Goal: Task Accomplishment & Management: Manage account settings

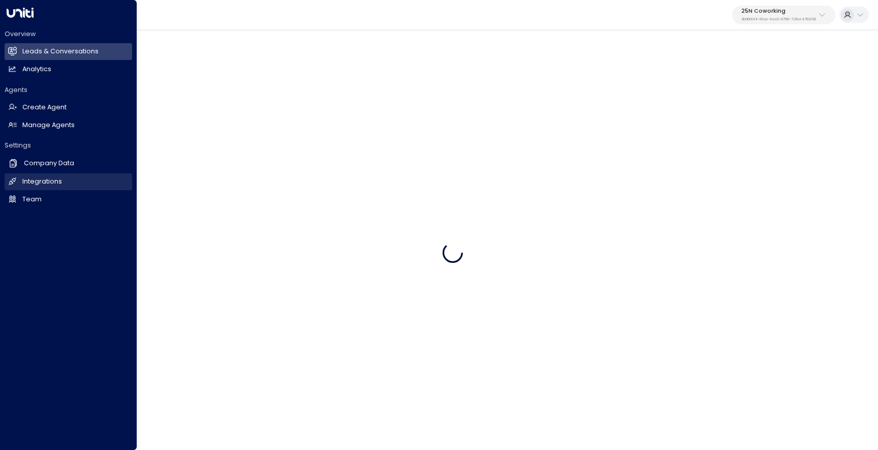
click at [37, 180] on h2 "Integrations" at bounding box center [42, 182] width 40 height 10
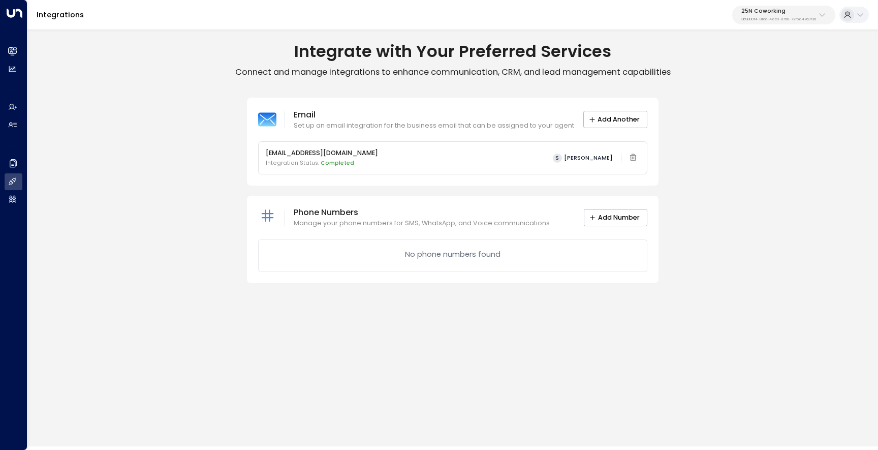
click at [755, 14] on p "25N Coworking" at bounding box center [778, 11] width 75 height 6
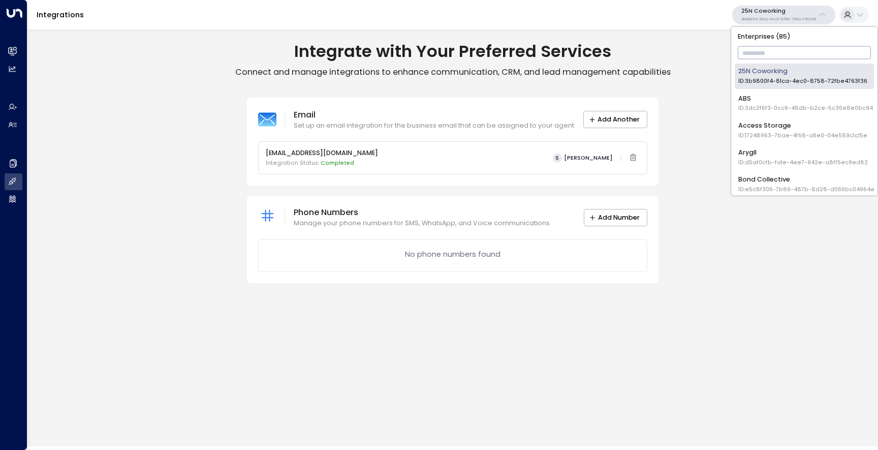
click at [753, 53] on input "text" at bounding box center [805, 53] width 134 height 18
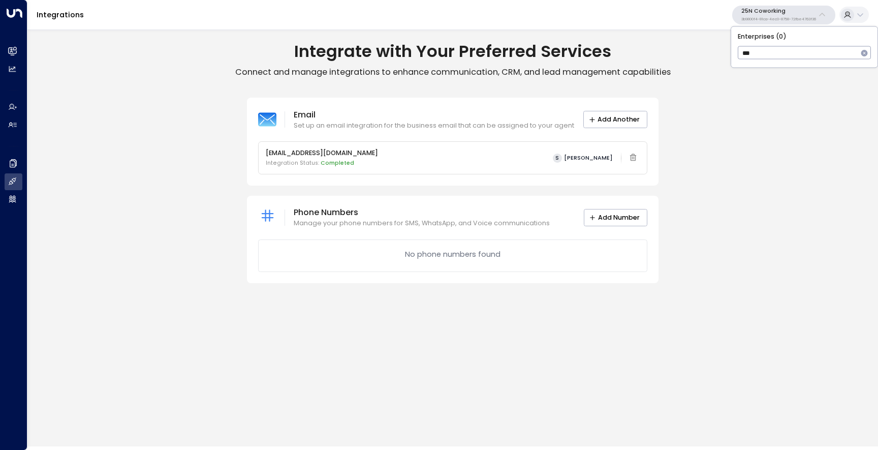
type input "**"
click at [743, 77] on span "ID: d6348511-6ad0-45e0-ac5b-90304f5b79e1" at bounding box center [802, 81] width 129 height 8
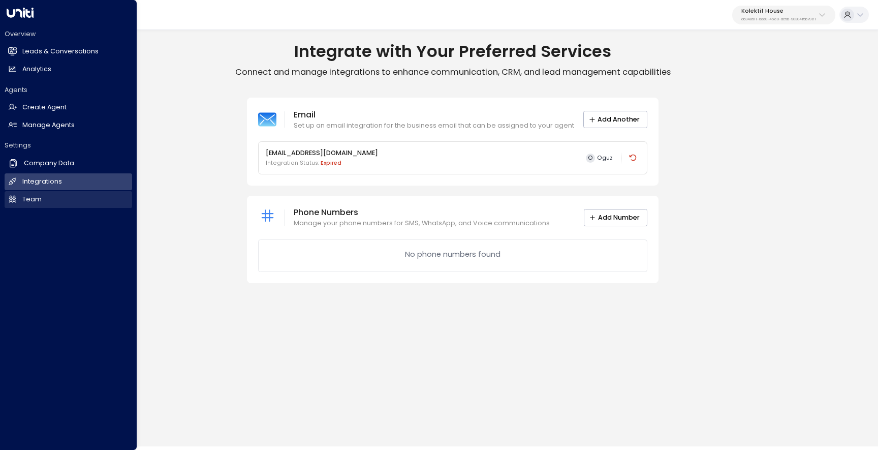
click at [6, 200] on link "Team Team" at bounding box center [69, 199] width 128 height 17
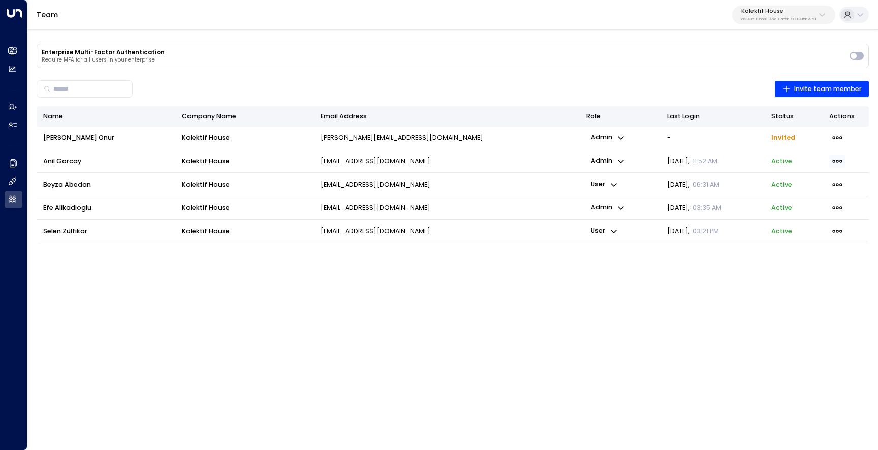
click at [835, 161] on icon "button" at bounding box center [837, 161] width 10 height 3
click at [797, 199] on span "Remove member" at bounding box center [788, 199] width 57 height 10
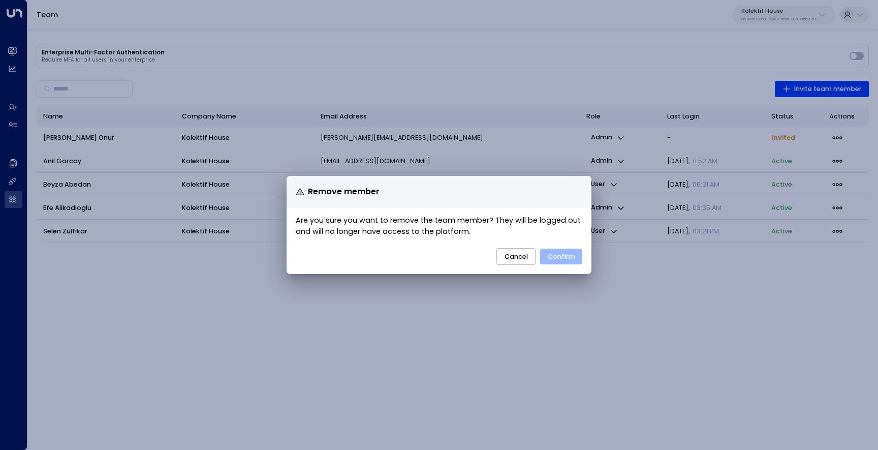
click at [561, 258] on button "Confirm" at bounding box center [561, 257] width 42 height 16
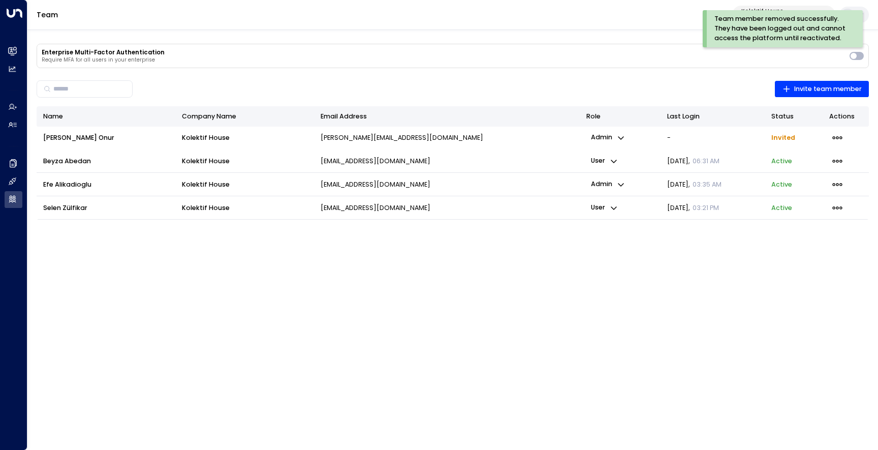
click at [606, 209] on p "user" at bounding box center [604, 208] width 36 height 14
click at [616, 230] on span "Admin" at bounding box center [618, 228] width 21 height 10
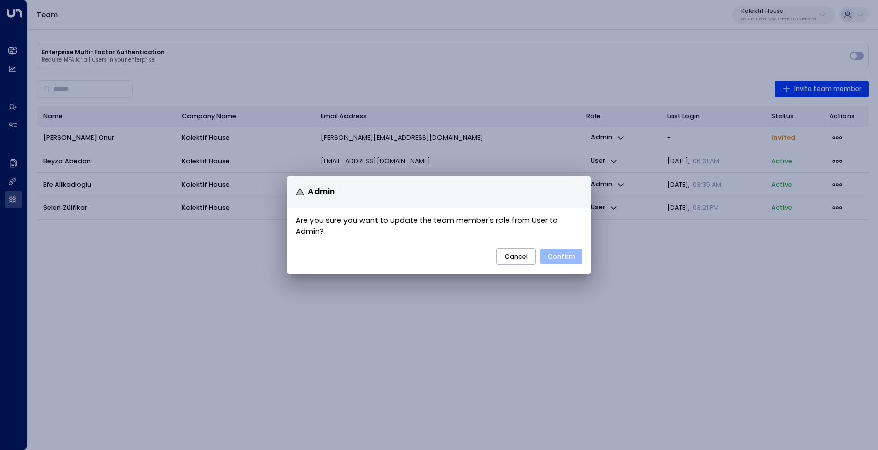
click at [576, 255] on button "Confirm" at bounding box center [561, 257] width 42 height 16
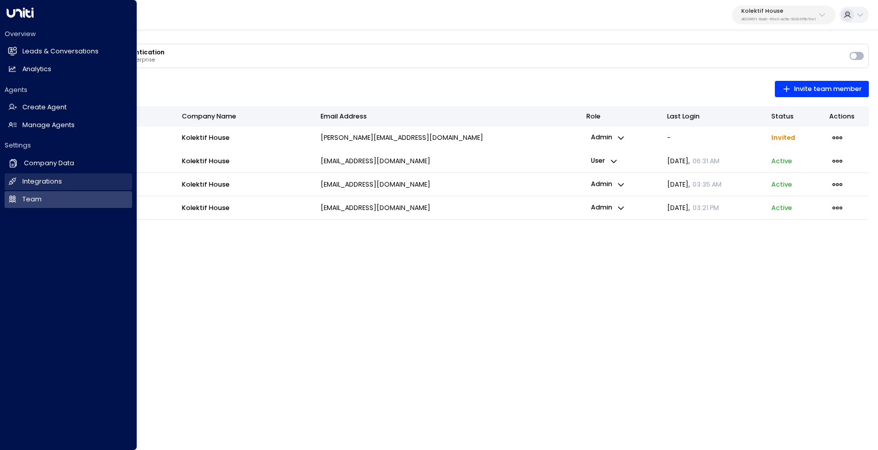
click at [54, 182] on h2 "Integrations" at bounding box center [42, 182] width 40 height 10
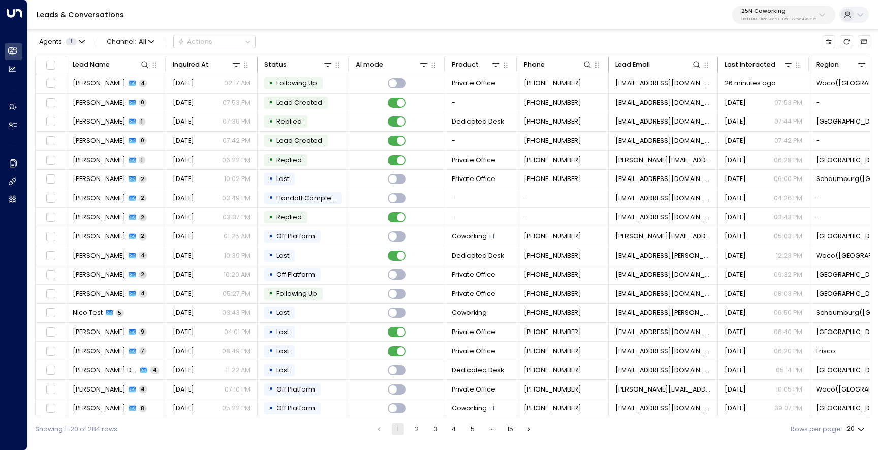
click at [786, 20] on p "3b9800f4-81ca-4ec0-8758-72fbe4763f36" at bounding box center [778, 19] width 75 height 4
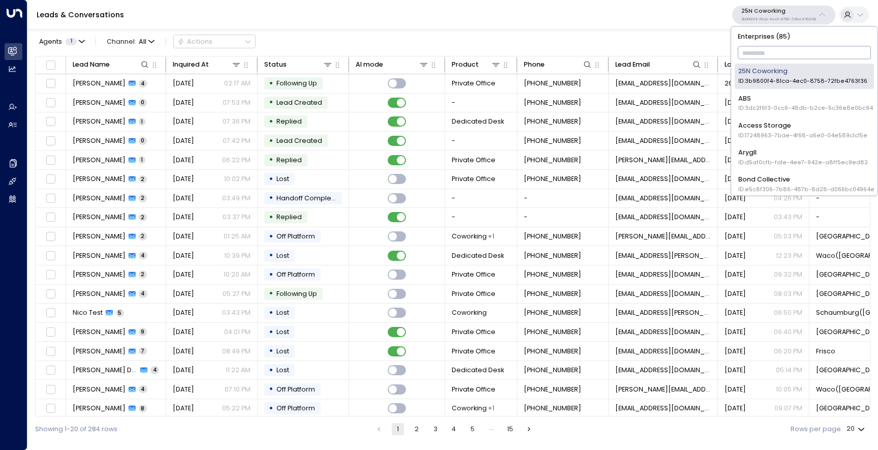
click at [765, 51] on input "text" at bounding box center [805, 53] width 134 height 18
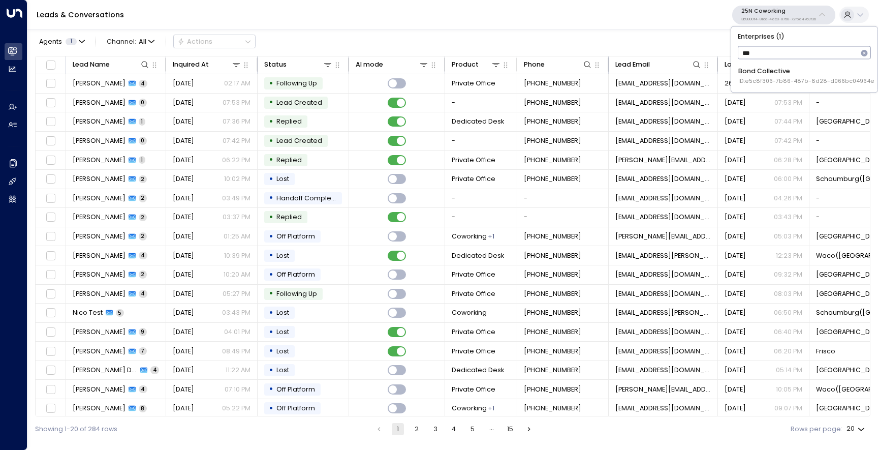
type input "****"
click at [754, 80] on span "ID: e5c8f306-7b86-487b-8d28-d066bc04964e" at bounding box center [806, 81] width 136 height 8
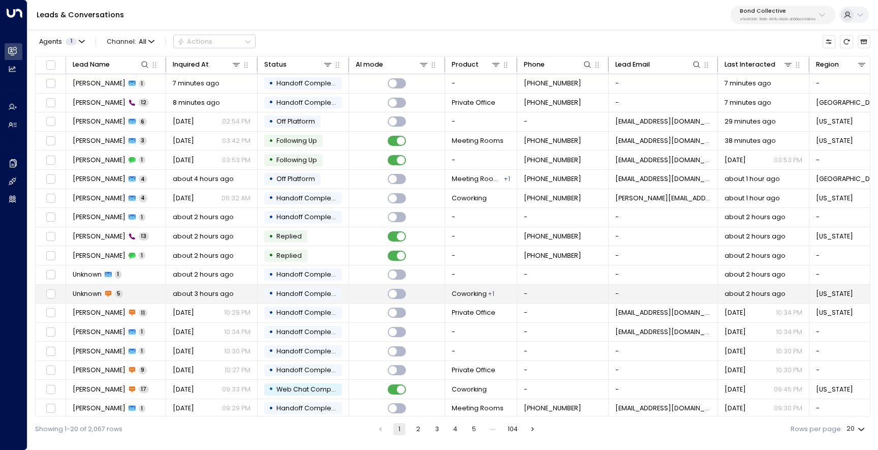
click at [87, 296] on span "Unknown" at bounding box center [87, 293] width 29 height 9
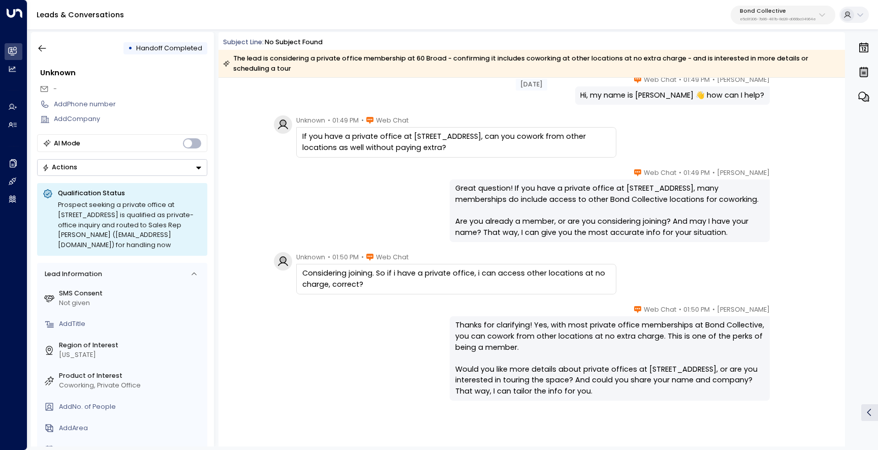
scroll to position [90, 0]
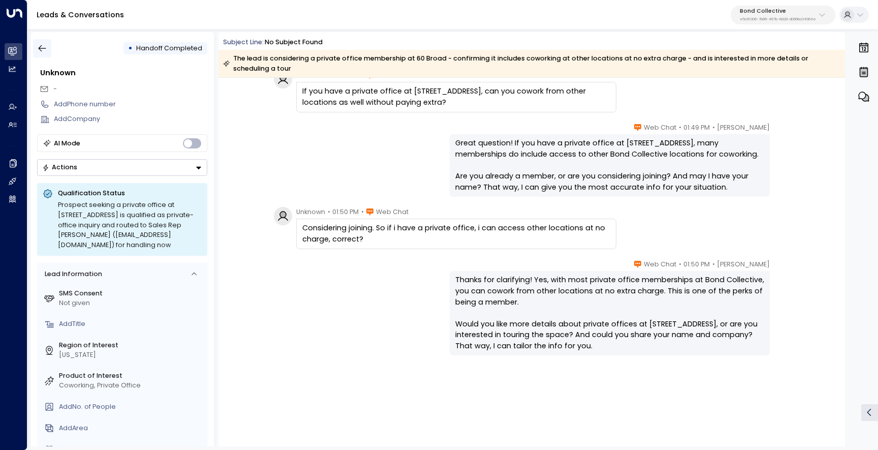
click at [45, 50] on icon "button" at bounding box center [42, 48] width 10 height 10
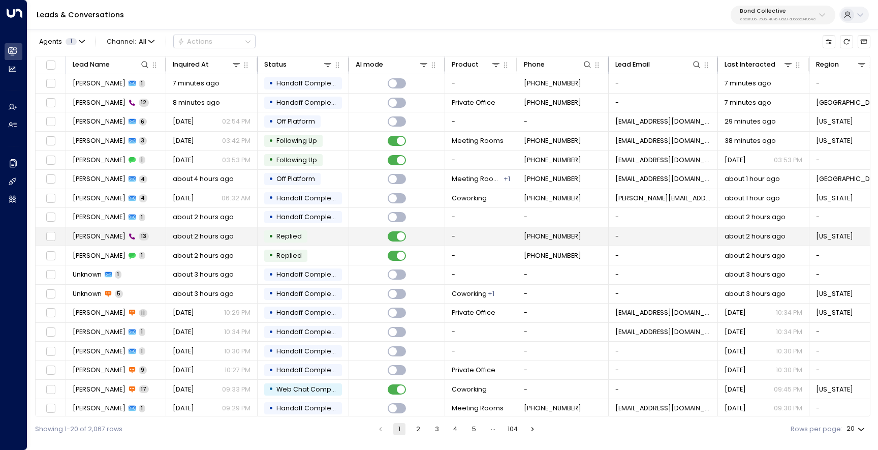
scroll to position [43, 0]
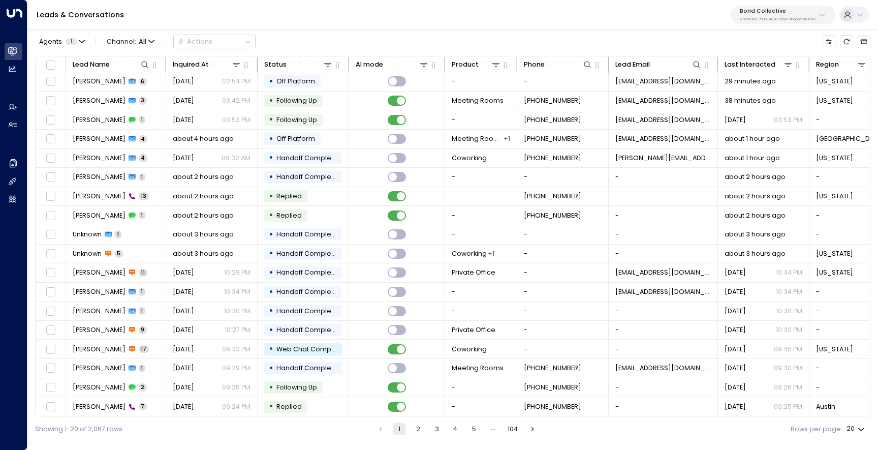
click at [423, 435] on li "2" at bounding box center [418, 429] width 13 height 12
click at [418, 429] on button "2" at bounding box center [418, 429] width 12 height 12
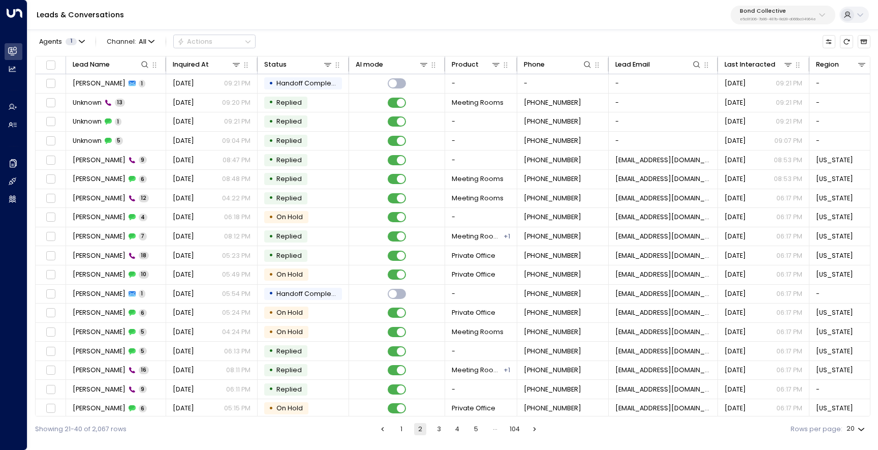
scroll to position [43, 0]
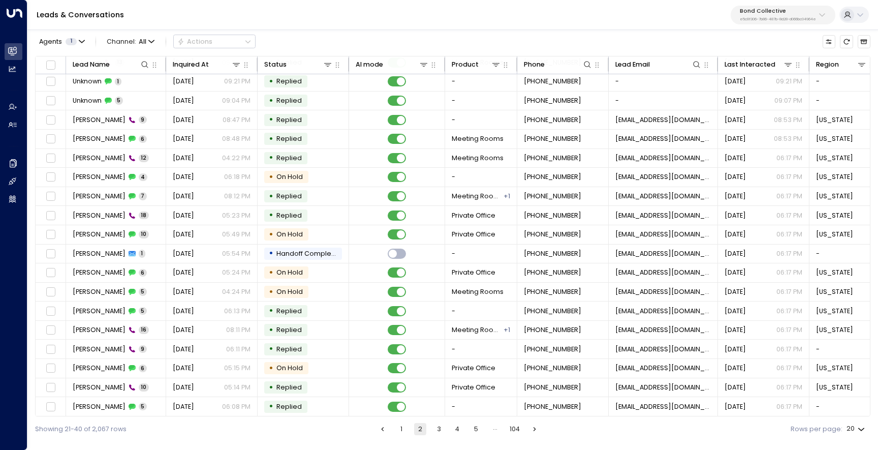
click at [441, 427] on button "3" at bounding box center [439, 429] width 12 height 12
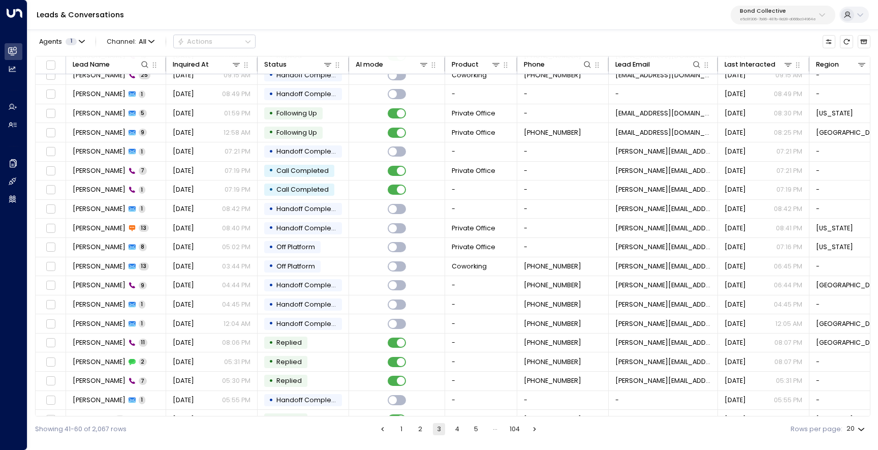
scroll to position [43, 0]
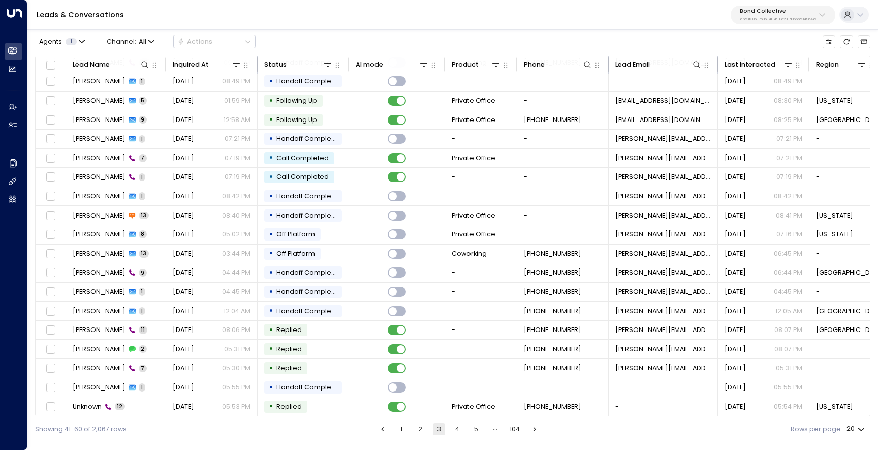
click at [400, 429] on button "1" at bounding box center [401, 429] width 12 height 12
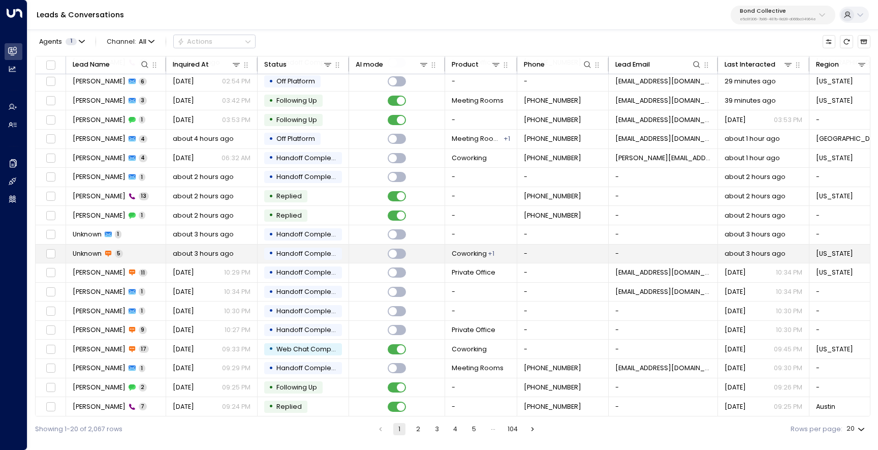
click at [83, 250] on span "Unknown" at bounding box center [87, 253] width 29 height 9
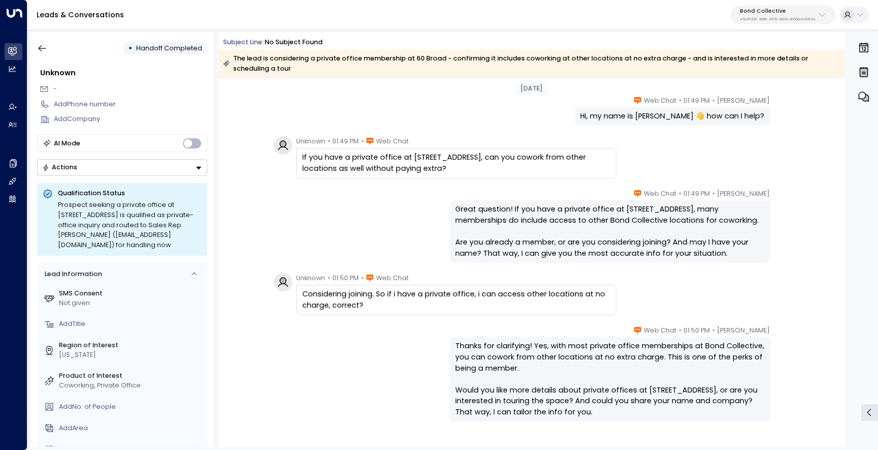
scroll to position [24, 0]
click at [45, 47] on icon "button" at bounding box center [42, 48] width 10 height 10
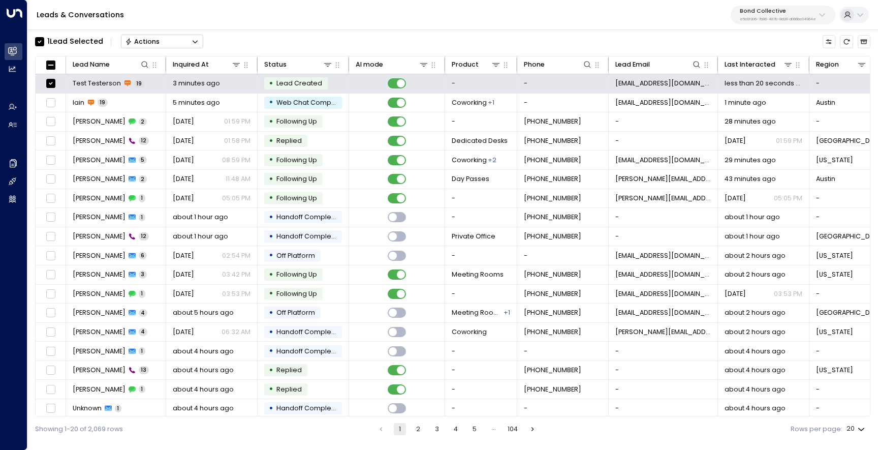
click at [163, 40] on button "Actions" at bounding box center [162, 42] width 82 height 14
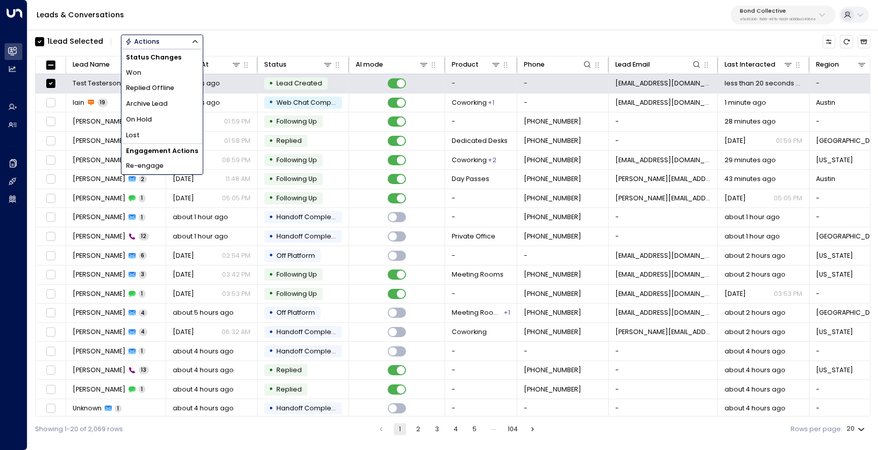
click at [188, 107] on li "Archive Lead" at bounding box center [161, 104] width 81 height 16
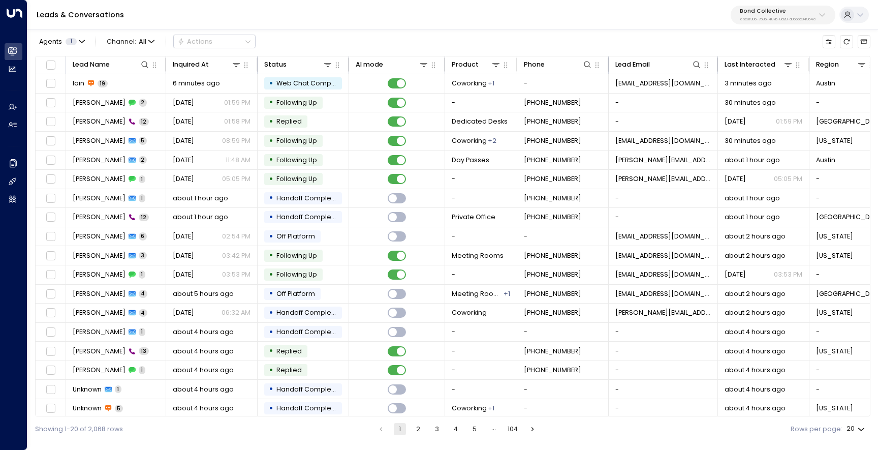
click at [763, 24] on button "Bond Collective e5c8f306-7b86-487b-8d28-d066bc04964e" at bounding box center [783, 15] width 105 height 19
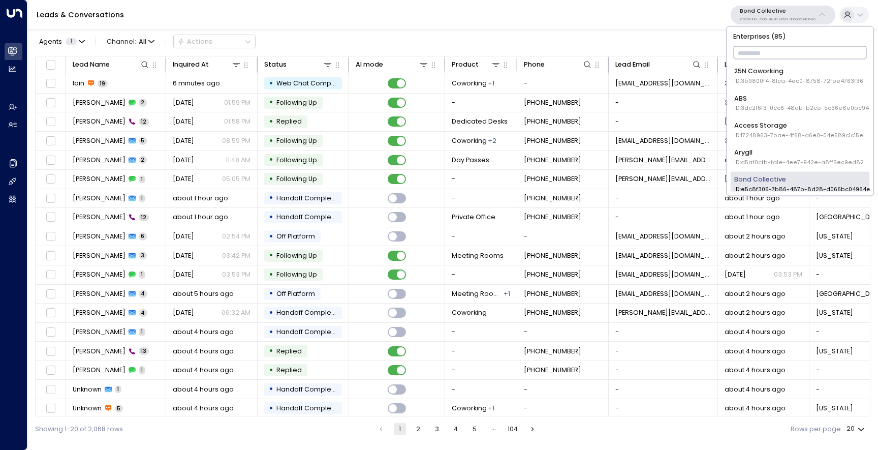
click at [750, 55] on input "text" at bounding box center [800, 53] width 134 height 18
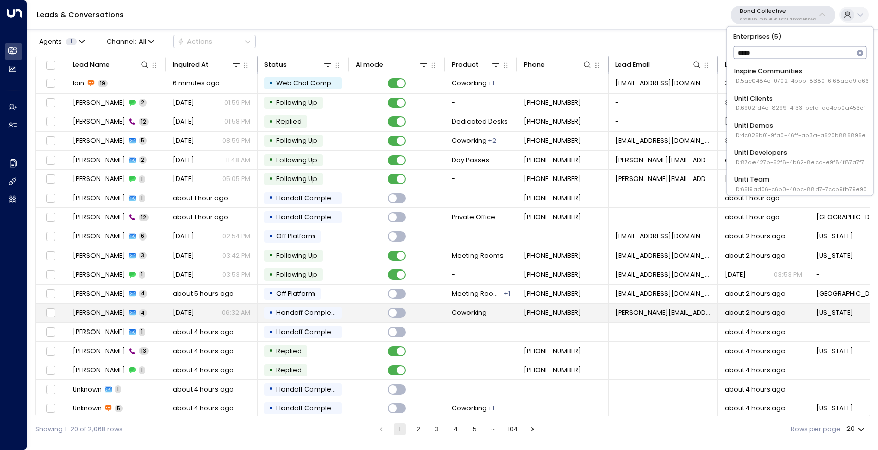
type input "*****"
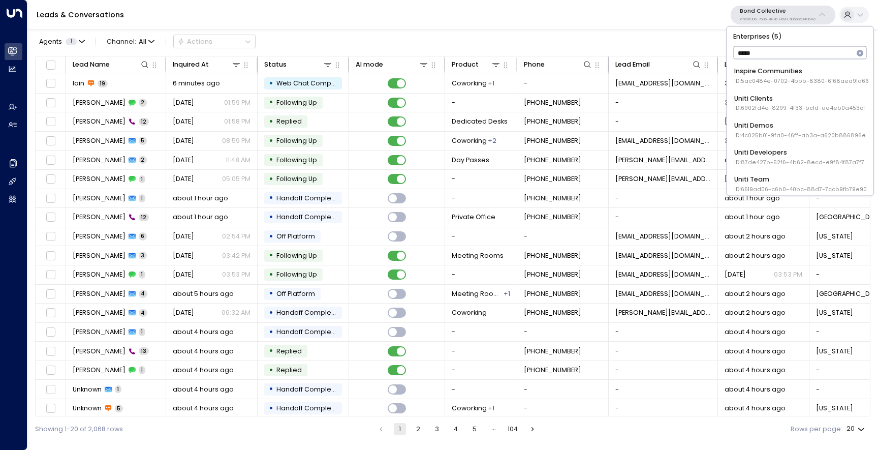
click at [787, 117] on li "Uniti Demos ID: 4c025b01-9fa0-46ff-ab3a-a620b886896e" at bounding box center [800, 129] width 139 height 25
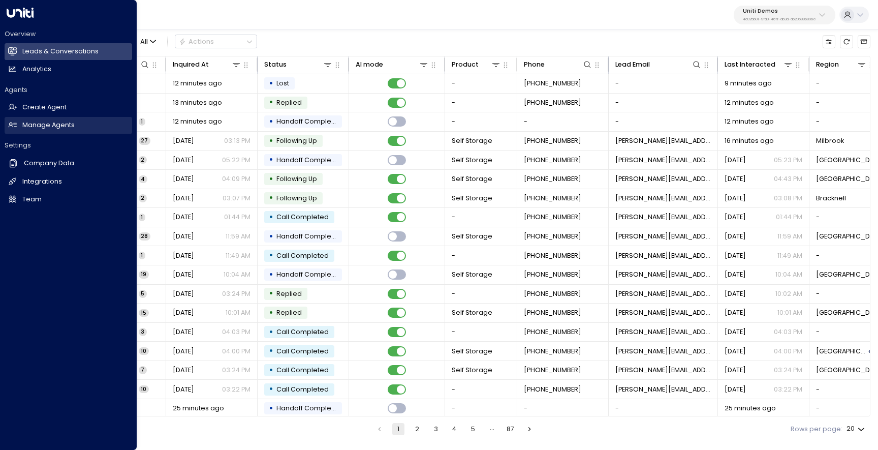
click at [69, 126] on h2 "Manage Agents" at bounding box center [48, 125] width 52 height 10
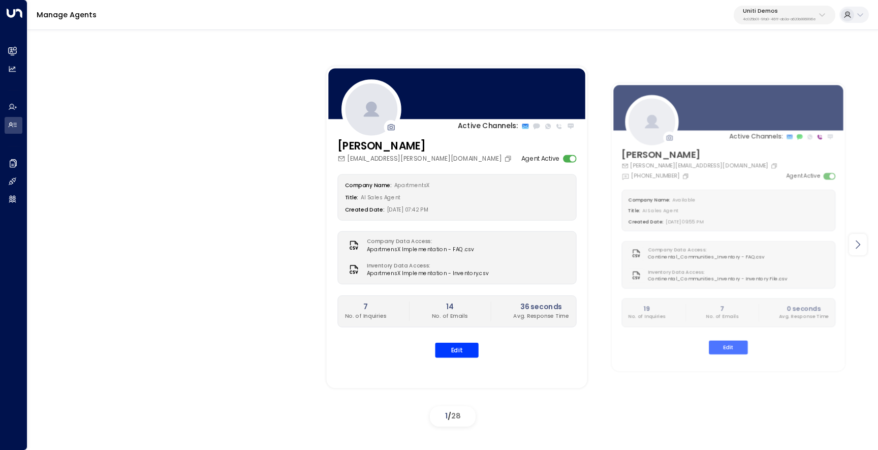
click at [853, 245] on icon at bounding box center [858, 244] width 12 height 12
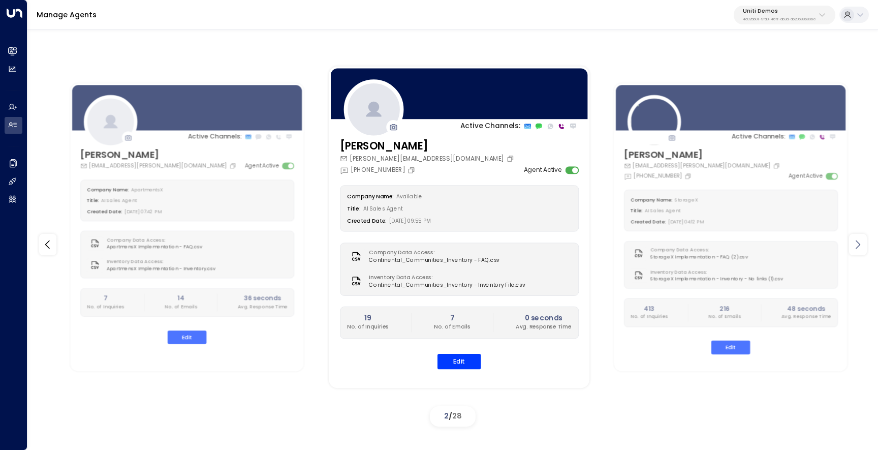
click at [853, 245] on icon at bounding box center [858, 244] width 12 height 12
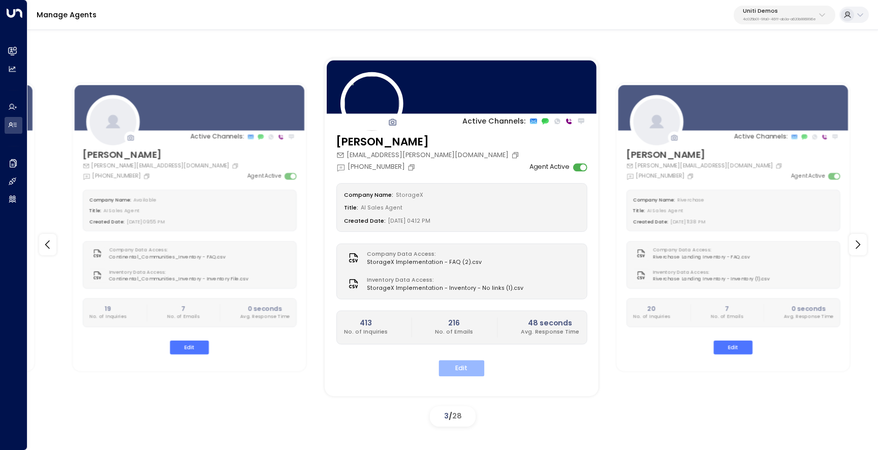
click at [467, 362] on button "Edit" at bounding box center [462, 368] width 46 height 16
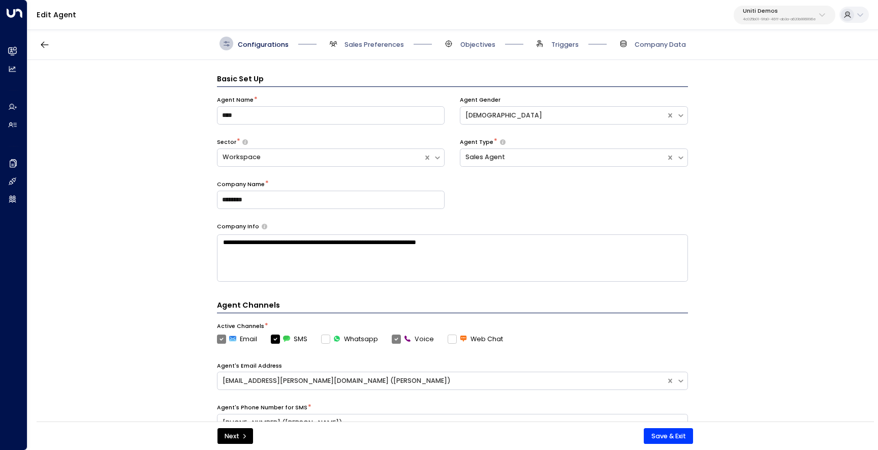
scroll to position [14, 0]
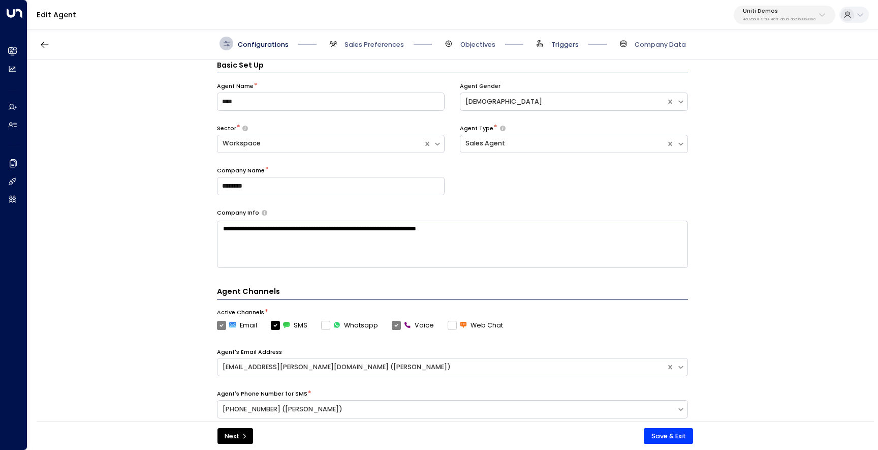
click at [552, 42] on span "Triggers" at bounding box center [564, 44] width 27 height 9
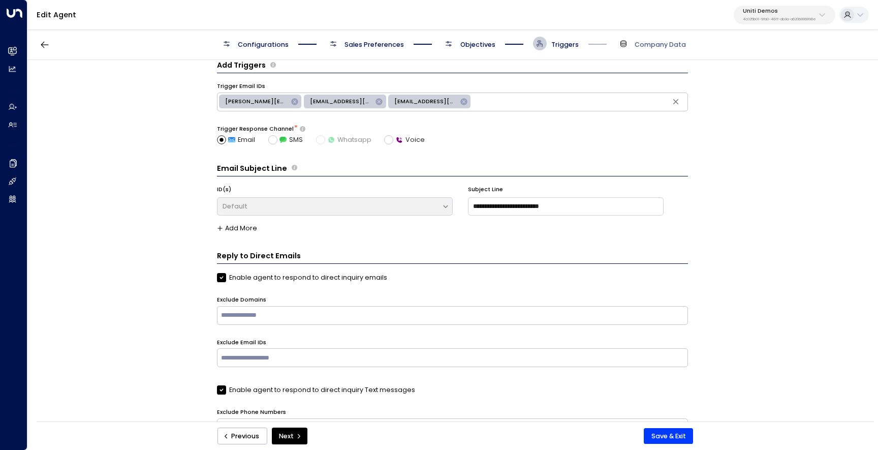
scroll to position [0, 0]
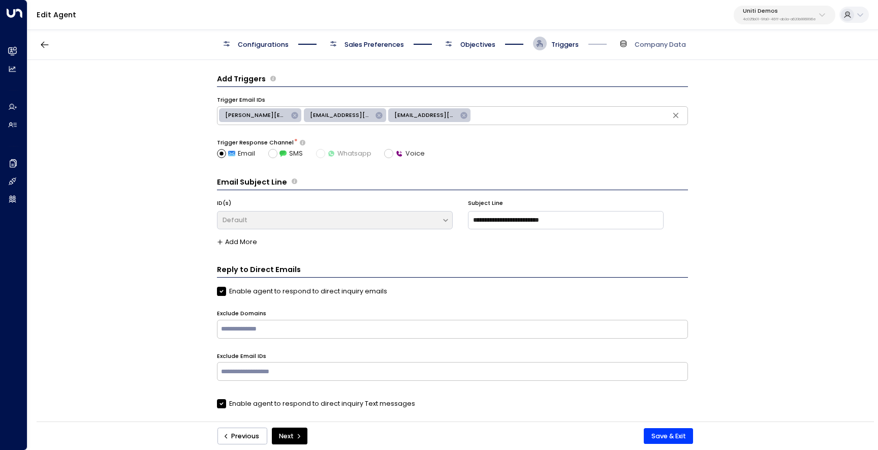
click at [272, 43] on span "Configurations" at bounding box center [263, 44] width 51 height 9
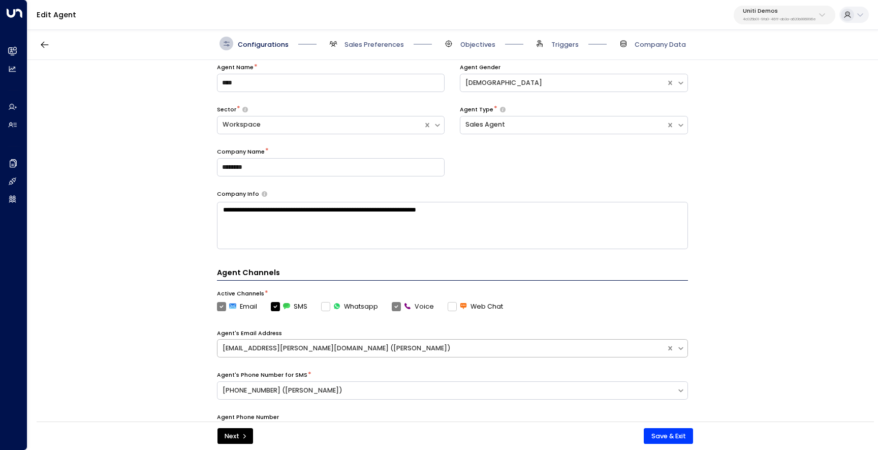
scroll to position [46, 0]
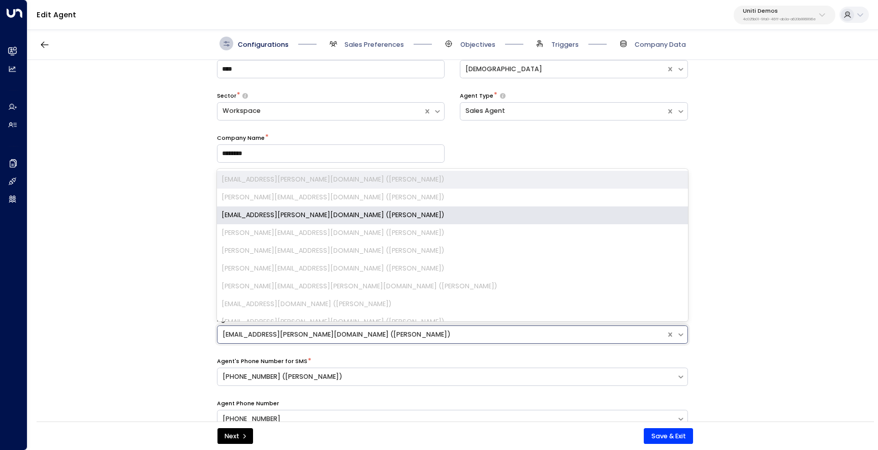
drag, startPoint x: 304, startPoint y: 335, endPoint x: 266, endPoint y: 335, distance: 38.6
click at [266, 335] on div "storagex.mike@gmail.com (Mike)" at bounding box center [442, 335] width 439 height 10
click at [181, 325] on div "**********" at bounding box center [452, 243] width 850 height 367
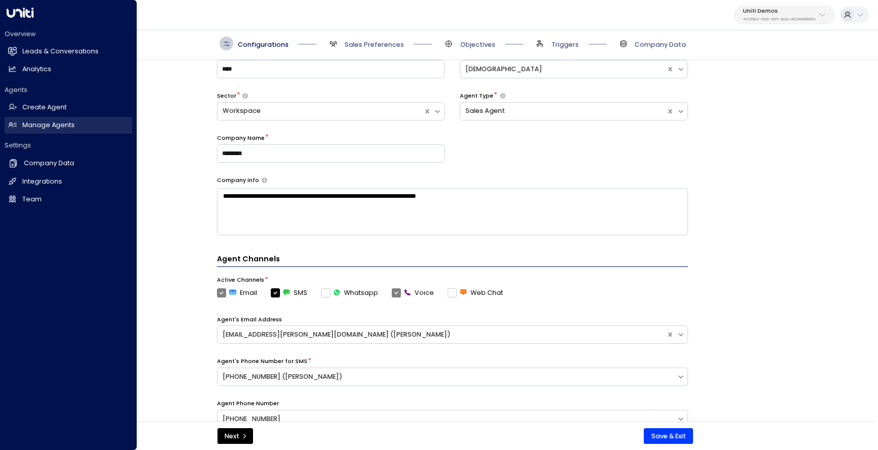
click at [18, 124] on link "Manage Agents Manage Agents" at bounding box center [69, 125] width 128 height 17
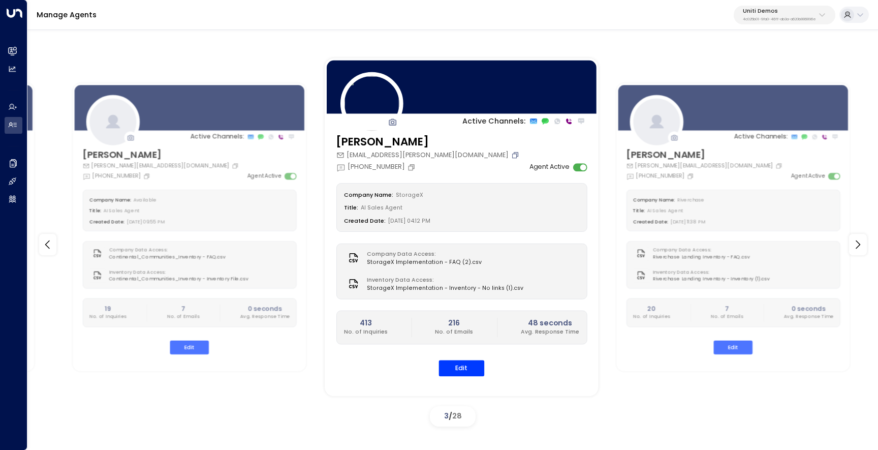
click at [512, 154] on icon "Copy" at bounding box center [515, 155] width 6 height 6
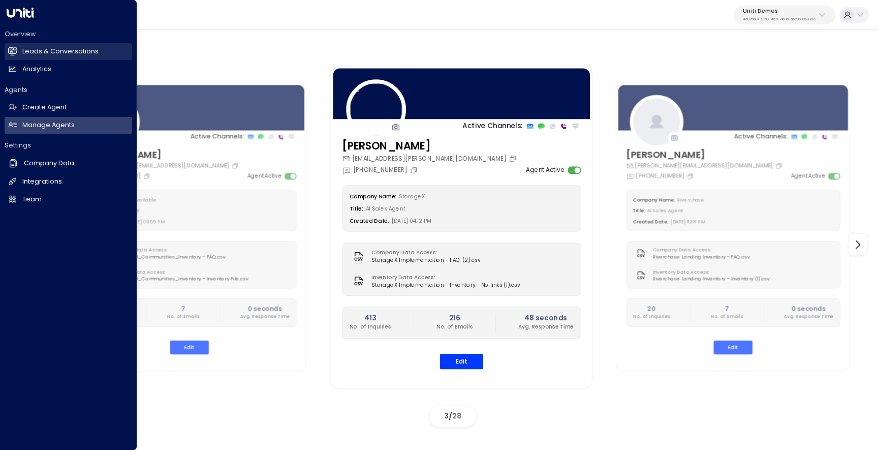
click at [59, 47] on h2 "Leads & Conversations" at bounding box center [60, 52] width 76 height 10
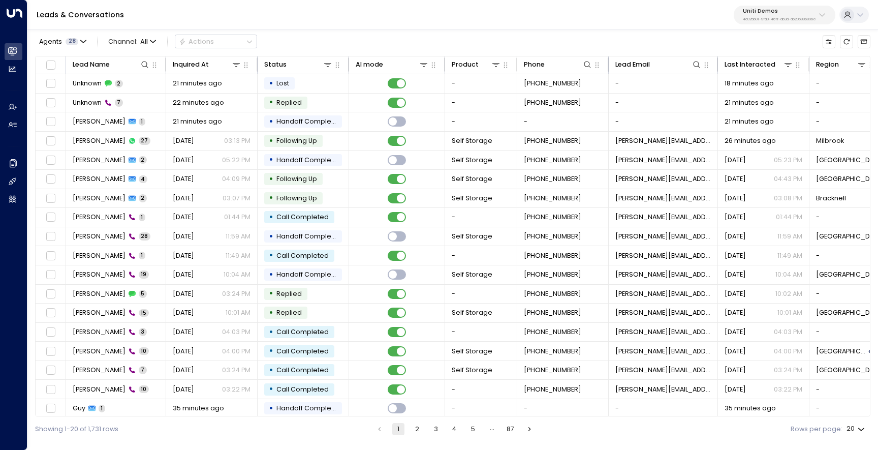
click at [774, 22] on button "Uniti Demos 4c025b01-9fa0-46ff-ab3a-a620b886896e" at bounding box center [785, 15] width 102 height 19
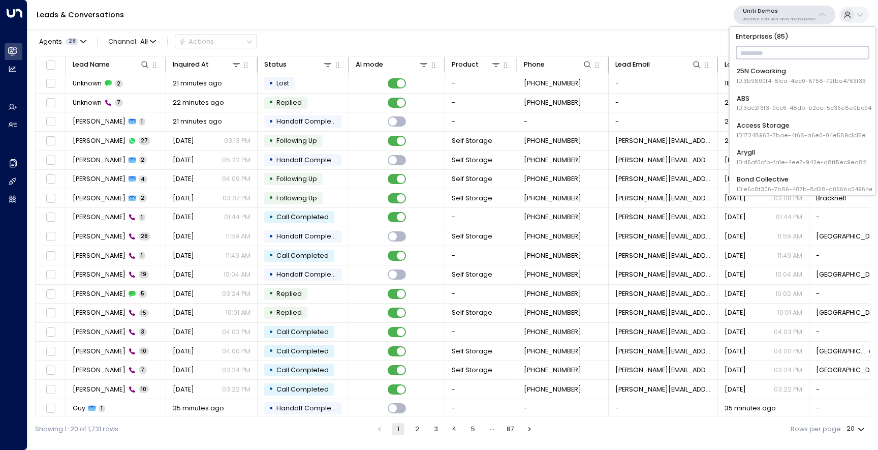
click at [769, 54] on input "text" at bounding box center [803, 53] width 134 height 18
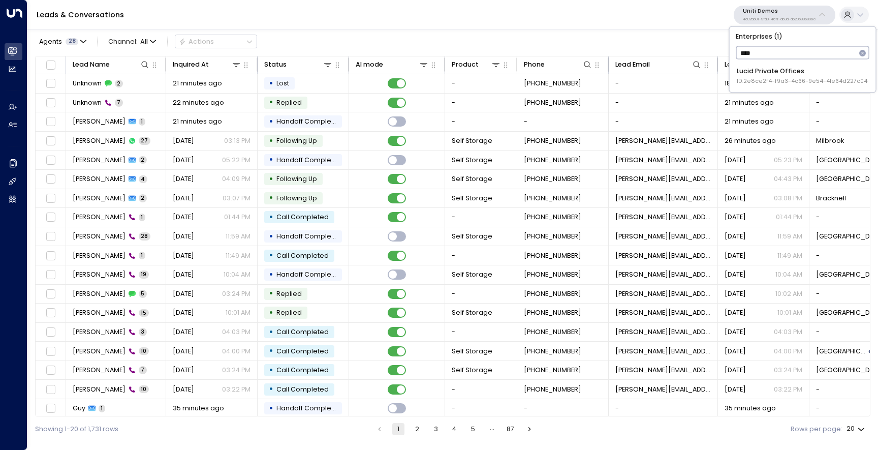
type input "*****"
click at [771, 81] on span "ID: 2e8ce2f4-f9a3-4c66-9e54-41e64d227c04" at bounding box center [802, 81] width 131 height 8
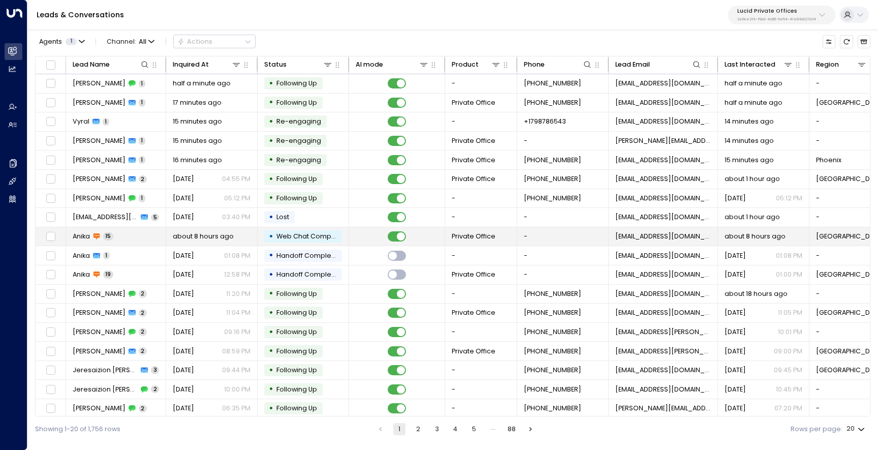
click at [85, 240] on span "Anika" at bounding box center [81, 236] width 17 height 9
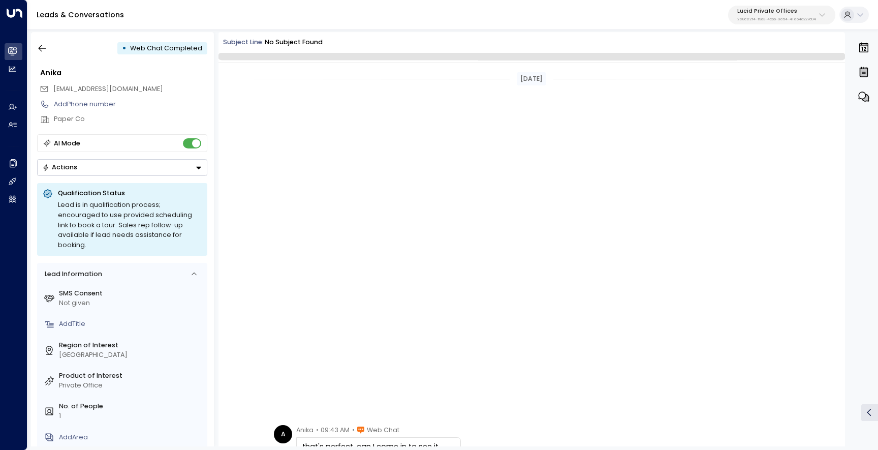
scroll to position [465, 0]
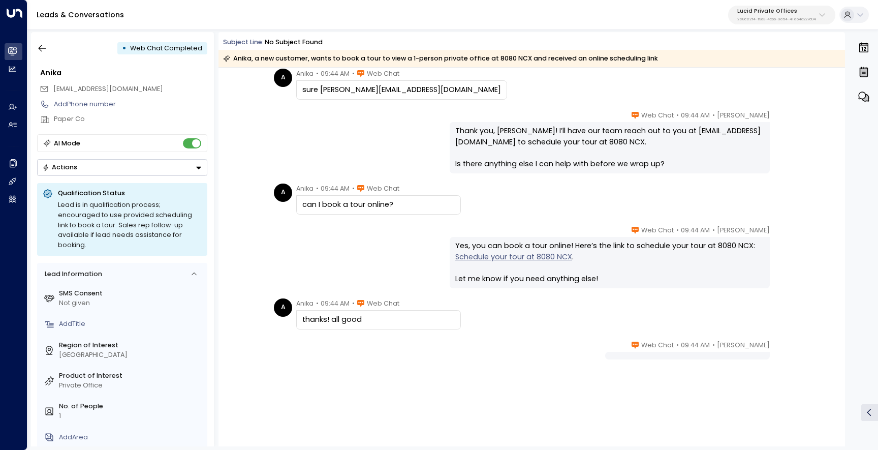
click at [560, 259] on link "Schedule your tour at 8080 NCX" at bounding box center [513, 257] width 117 height 11
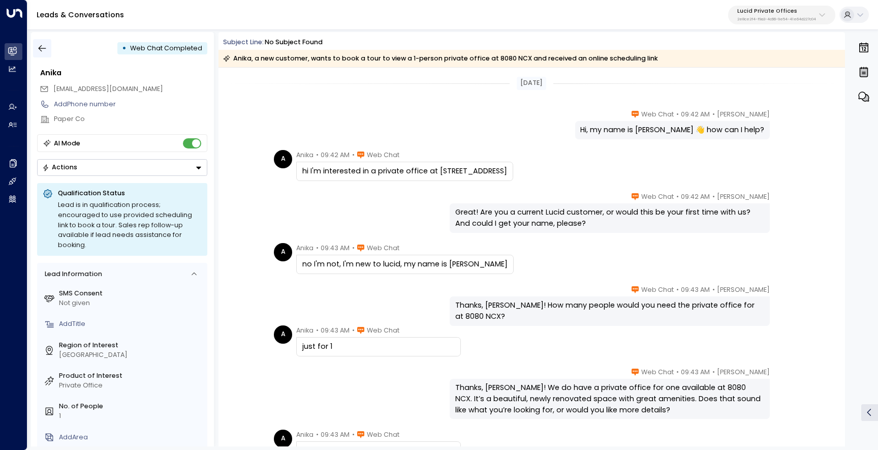
click at [44, 55] on button "button" at bounding box center [42, 48] width 18 height 18
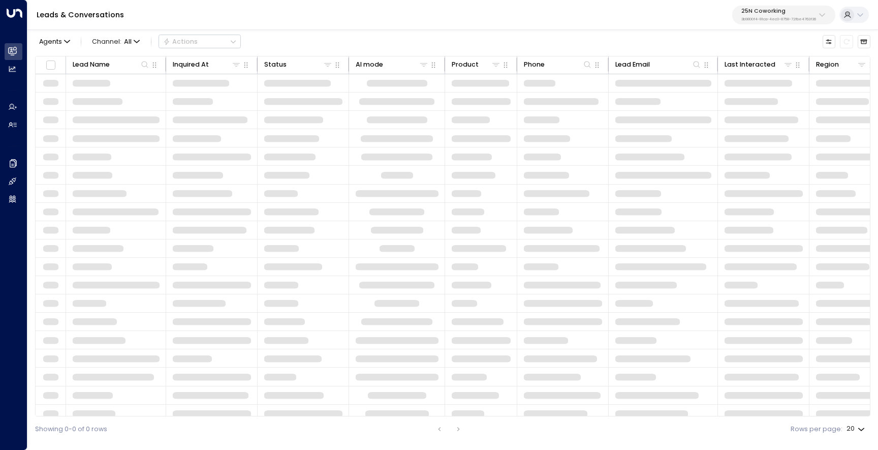
click at [794, 11] on p "25N Coworking" at bounding box center [778, 11] width 75 height 6
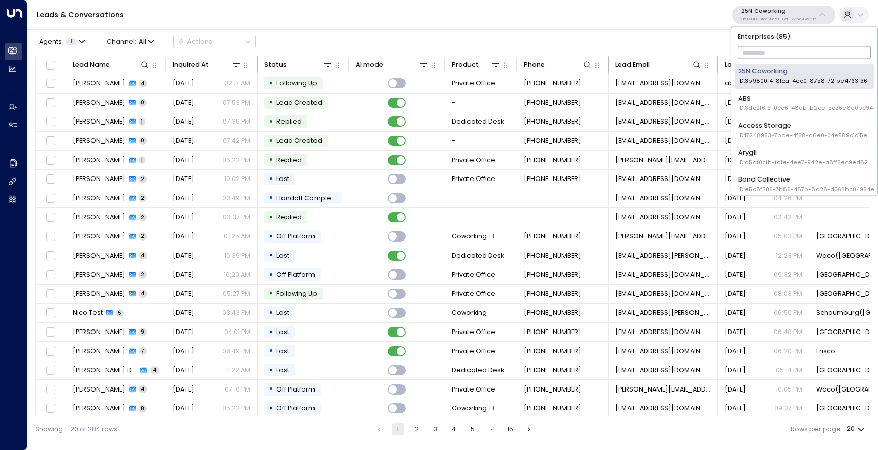
click at [779, 56] on input "text" at bounding box center [805, 53] width 134 height 18
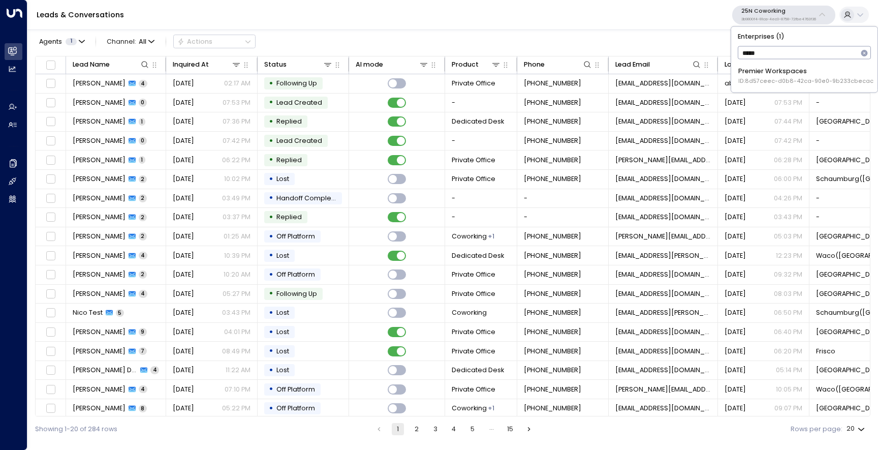
type input "******"
click at [774, 72] on div "Premier Workspaces ID: 8d57ceec-d0b8-42ca-90e0-9b233cbecac5" at bounding box center [807, 76] width 139 height 19
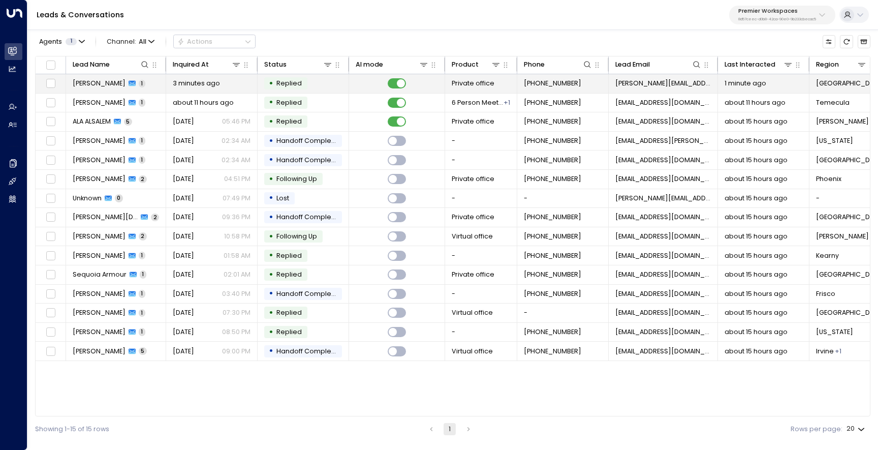
click at [94, 81] on span "Adrian Ghila" at bounding box center [99, 83] width 53 height 9
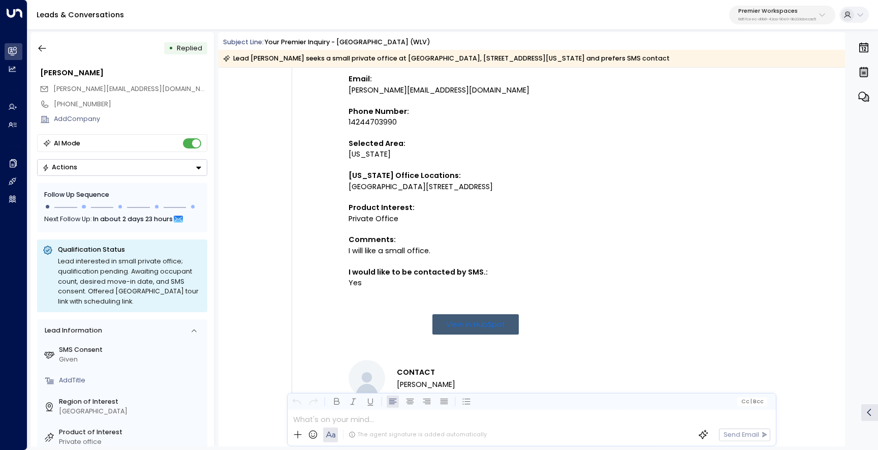
scroll to position [303, 0]
